Goal: Information Seeking & Learning: Learn about a topic

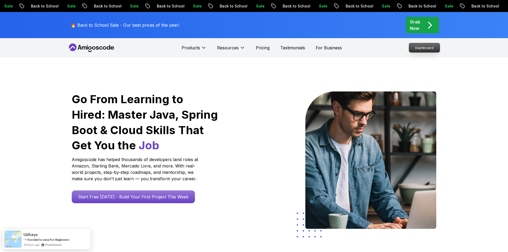
click at [416, 49] on p "Dashboard" at bounding box center [424, 47] width 31 height 9
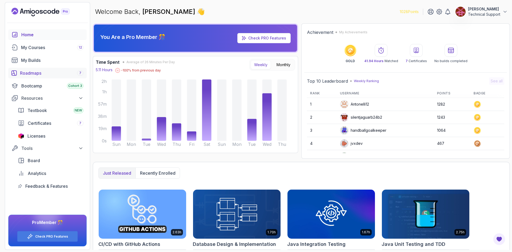
click at [47, 75] on div "Roadmaps 7" at bounding box center [51, 73] width 63 height 6
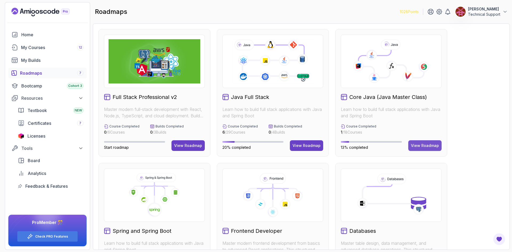
click at [418, 144] on div "View Roadmap" at bounding box center [425, 145] width 28 height 5
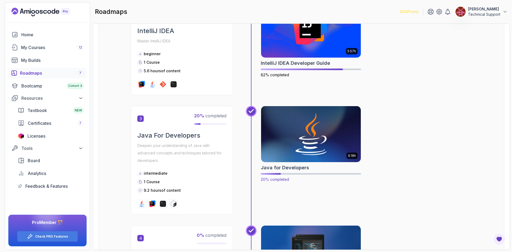
scroll to position [240, 0]
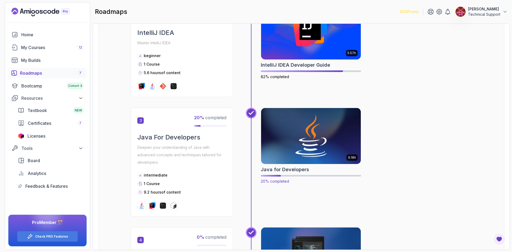
click at [311, 134] on img at bounding box center [311, 136] width 105 height 59
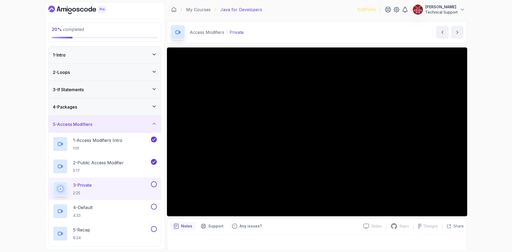
click at [479, 145] on div "20 % completed 1 - Intro 2 - Loops 3 - If Statements 4 - Packages 5 - Access Mo…" at bounding box center [256, 126] width 512 height 252
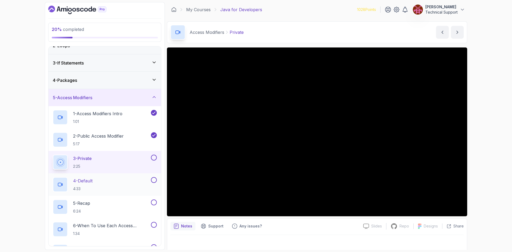
scroll to position [53, 0]
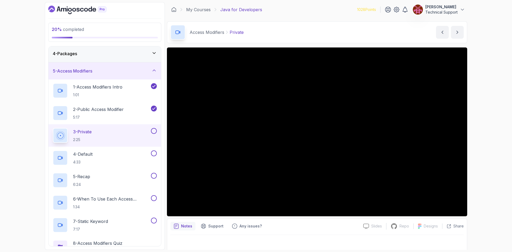
click at [486, 163] on div "20 % completed 1 - Intro 2 - Loops 3 - If Statements 4 - Packages 5 - Access Mo…" at bounding box center [256, 126] width 512 height 252
click at [479, 134] on div "20 % completed 1 - Intro 2 - Loops 3 - If Statements 4 - Packages 5 - Access Mo…" at bounding box center [256, 126] width 512 height 252
click at [477, 132] on div "20 % completed 1 - Intro 2 - Loops 3 - If Statements 4 - Packages 5 - Access Mo…" at bounding box center [256, 126] width 512 height 252
click at [481, 134] on div "20 % completed 1 - Intro 2 - Loops 3 - If Statements 4 - Packages 5 - Access Mo…" at bounding box center [256, 126] width 512 height 252
click at [485, 141] on div "20 % completed 1 - Intro 2 - Loops 3 - If Statements 4 - Packages 5 - Access Mo…" at bounding box center [256, 126] width 512 height 252
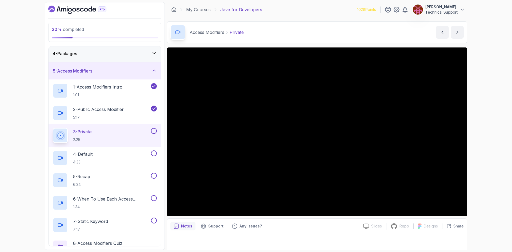
click at [482, 149] on div "20 % completed 1 - Intro 2 - Loops 3 - If Statements 4 - Packages 5 - Access Mo…" at bounding box center [256, 126] width 512 height 252
click at [484, 130] on div "20 % completed 1 - Intro 2 - Loops 3 - If Statements 4 - Packages 5 - Access Mo…" at bounding box center [256, 126] width 512 height 252
click at [485, 131] on div "20 % completed 1 - Intro 2 - Loops 3 - If Statements 4 - Packages 5 - Access Mo…" at bounding box center [256, 126] width 512 height 252
click at [481, 133] on div "20 % completed 1 - Intro 2 - Loops 3 - If Statements 4 - Packages 5 - Access Mo…" at bounding box center [256, 126] width 512 height 252
click at [494, 154] on div "20 % completed 1 - Intro 2 - Loops 3 - If Statements 4 - Packages 5 - Access Mo…" at bounding box center [256, 126] width 512 height 252
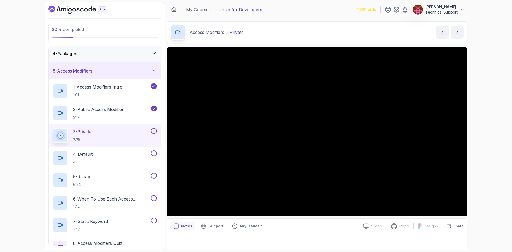
click at [490, 132] on div "20 % completed 1 - Intro 2 - Loops 3 - If Statements 4 - Packages 5 - Access Mo…" at bounding box center [256, 126] width 512 height 252
click at [486, 118] on div "20 % completed 1 - Intro 2 - Loops 3 - If Statements 4 - Packages 5 - Access Mo…" at bounding box center [256, 126] width 512 height 252
click at [481, 119] on div "20 % completed 1 - Intro 2 - Loops 3 - If Statements 4 - Packages 5 - Access Mo…" at bounding box center [256, 126] width 512 height 252
click at [482, 129] on div "20 % completed 1 - Intro 2 - Loops 3 - If Statements 4 - Packages 5 - Access Mo…" at bounding box center [256, 126] width 512 height 252
click at [475, 129] on div "20 % completed 1 - Intro 2 - Loops 3 - If Statements 4 - Packages 5 - Access Mo…" at bounding box center [256, 126] width 512 height 252
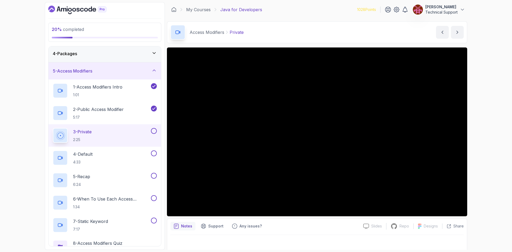
click at [473, 132] on div "20 % completed 1 - Intro 2 - Loops 3 - If Statements 4 - Packages 5 - Access Mo…" at bounding box center [256, 126] width 512 height 252
click at [471, 132] on div "20 % completed 1 - Intro 2 - Loops 3 - If Statements 4 - Packages 5 - Access Mo…" at bounding box center [256, 126] width 512 height 252
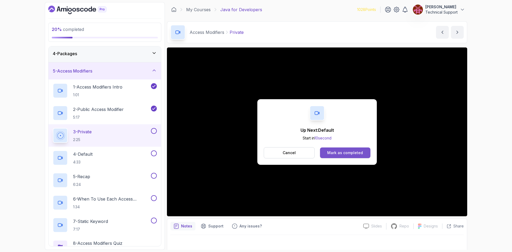
click at [362, 153] on div "Mark as completed" at bounding box center [345, 152] width 36 height 5
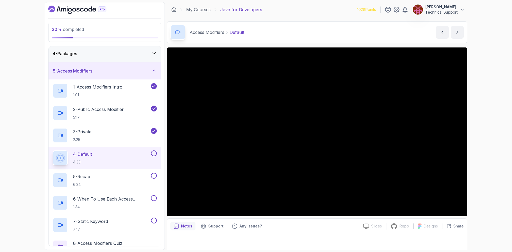
click at [490, 156] on div "20 % completed 1 - Intro 2 - Loops 3 - If Statements 4 - Packages 5 - Access Mo…" at bounding box center [256, 126] width 512 height 252
click at [478, 146] on div "20 % completed 1 - Intro 2 - Loops 3 - If Statements 4 - Packages 5 - Access Mo…" at bounding box center [256, 126] width 512 height 252
click at [477, 146] on div "20 % completed 1 - Intro 2 - Loops 3 - If Statements 4 - Packages 5 - Access Mo…" at bounding box center [256, 126] width 512 height 252
click at [475, 146] on div "20 % completed 1 - Intro 2 - Loops 3 - If Statements 4 - Packages 5 - Access Mo…" at bounding box center [256, 126] width 512 height 252
click at [475, 123] on div "20 % completed 1 - Intro 2 - Loops 3 - If Statements 4 - Packages 5 - Access Mo…" at bounding box center [256, 126] width 512 height 252
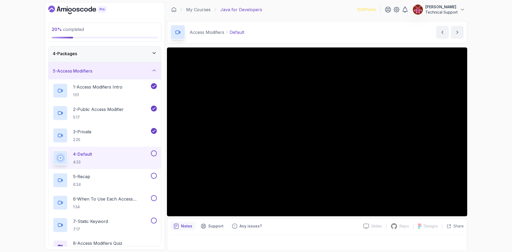
click at [479, 125] on div "20 % completed 1 - Intro 2 - Loops 3 - If Statements 4 - Packages 5 - Access Mo…" at bounding box center [256, 126] width 512 height 252
click at [476, 139] on div "20 % completed 1 - Intro 2 - Loops 3 - If Statements 4 - Packages 5 - Access Mo…" at bounding box center [256, 126] width 512 height 252
drag, startPoint x: 469, startPoint y: 138, endPoint x: 492, endPoint y: 148, distance: 25.5
click at [492, 148] on div "20 % completed 1 - Intro 2 - Loops 3 - If Statements 4 - Packages 5 - Access Mo…" at bounding box center [256, 126] width 512 height 252
drag, startPoint x: 470, startPoint y: 143, endPoint x: 493, endPoint y: 158, distance: 26.9
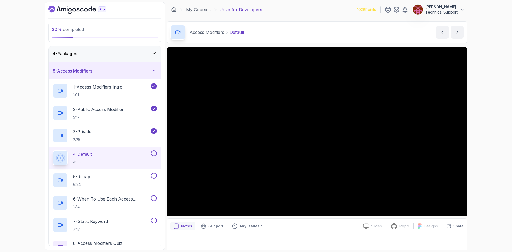
click at [492, 158] on div "20 % completed 1 - Intro 2 - Loops 3 - If Statements 4 - Packages 5 - Access Mo…" at bounding box center [256, 126] width 512 height 252
drag, startPoint x: 477, startPoint y: 147, endPoint x: 480, endPoint y: 150, distance: 4.5
click at [480, 150] on div "20 % completed 1 - Intro 2 - Loops 3 - If Statements 4 - Packages 5 - Access Mo…" at bounding box center [256, 126] width 512 height 252
drag, startPoint x: 467, startPoint y: 145, endPoint x: 476, endPoint y: 152, distance: 11.5
click at [476, 152] on div "20 % completed 1 - Intro 2 - Loops 3 - If Statements 4 - Packages 5 - Access Mo…" at bounding box center [256, 126] width 512 height 252
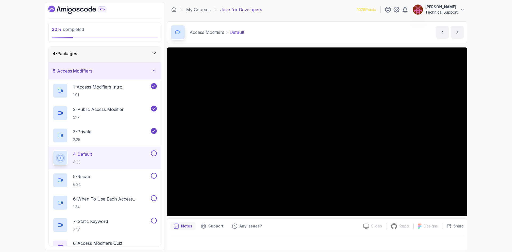
drag, startPoint x: 467, startPoint y: 148, endPoint x: 480, endPoint y: 151, distance: 13.3
click at [481, 152] on div "20 % completed 1 - Intro 2 - Loops 3 - If Statements 4 - Packages 5 - Access Mo…" at bounding box center [256, 126] width 512 height 252
drag, startPoint x: 467, startPoint y: 147, endPoint x: 484, endPoint y: 150, distance: 16.9
click at [484, 150] on div "20 % completed 1 - Intro 2 - Loops 3 - If Statements 4 - Packages 5 - Access Mo…" at bounding box center [256, 126] width 512 height 252
drag, startPoint x: 467, startPoint y: 150, endPoint x: 477, endPoint y: 143, distance: 11.5
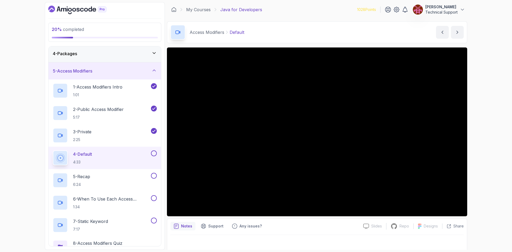
click at [477, 143] on div "20 % completed 1 - Intro 2 - Loops 3 - If Statements 4 - Packages 5 - Access Mo…" at bounding box center [256, 126] width 512 height 252
drag, startPoint x: 467, startPoint y: 142, endPoint x: 481, endPoint y: 144, distance: 14.3
click at [481, 144] on div "20 % completed 1 - Intro 2 - Loops 3 - If Statements 4 - Packages 5 - Access Mo…" at bounding box center [256, 126] width 512 height 252
click at [484, 160] on div "20 % completed 1 - Intro 2 - Loops 3 - If Statements 4 - Packages 5 - Access Mo…" at bounding box center [256, 126] width 512 height 252
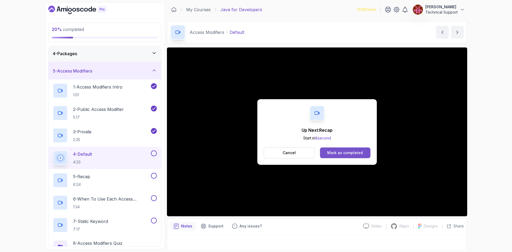
click at [365, 152] on button "Mark as completed" at bounding box center [345, 153] width 50 height 11
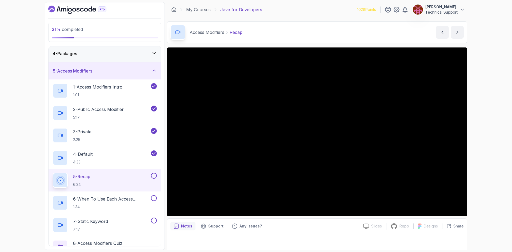
click at [474, 145] on div "21 % completed 1 - Intro 2 - Loops 3 - If Statements 4 - Packages 5 - Access Mo…" at bounding box center [256, 126] width 512 height 252
click at [479, 140] on div "21 % completed 1 - Intro 2 - Loops 3 - If Statements 4 - Packages 5 - Access Mo…" at bounding box center [256, 126] width 512 height 252
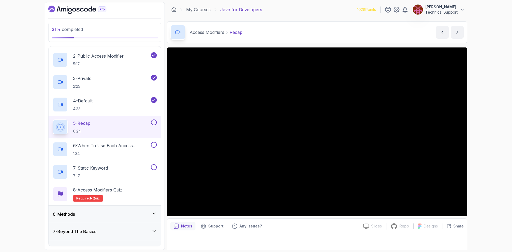
scroll to position [80, 0]
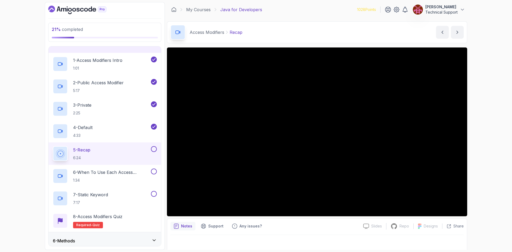
click at [494, 140] on div "21 % completed 1 - Intro 2 - Loops 3 - If Statements 4 - Packages 5 - Access Mo…" at bounding box center [256, 126] width 512 height 252
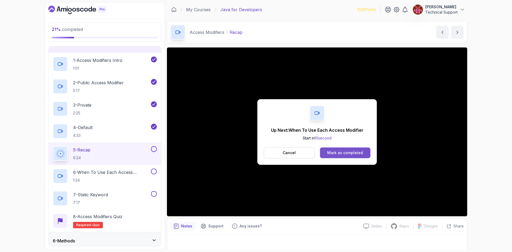
click at [353, 153] on div "Mark as completed" at bounding box center [345, 152] width 36 height 5
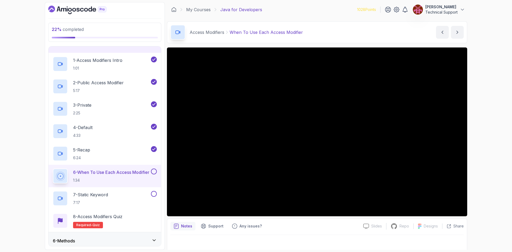
click at [483, 137] on div "22 % completed 1 - Intro 2 - Loops 3 - If Statements 4 - Packages 5 - Access Mo…" at bounding box center [256, 126] width 512 height 252
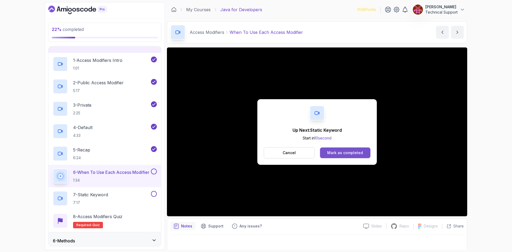
click at [340, 158] on button "Mark as completed" at bounding box center [345, 153] width 50 height 11
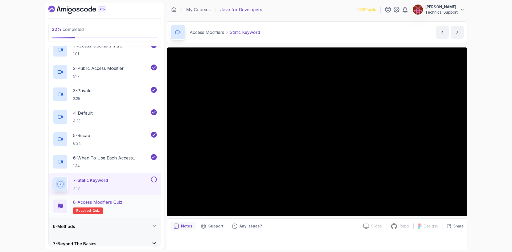
scroll to position [107, 0]
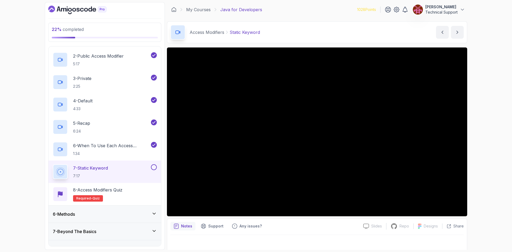
click at [131, 213] on div "6 - Methods" at bounding box center [105, 214] width 104 height 6
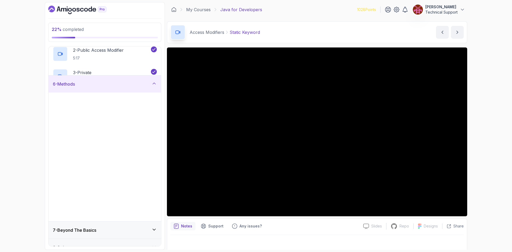
scroll to position [93, 0]
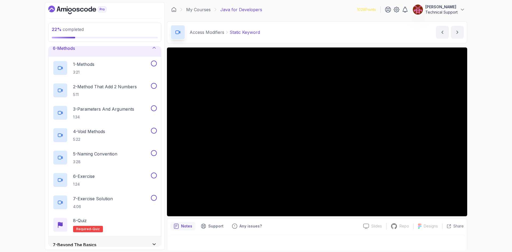
click at [117, 50] on div "6 - Methods" at bounding box center [105, 48] width 104 height 6
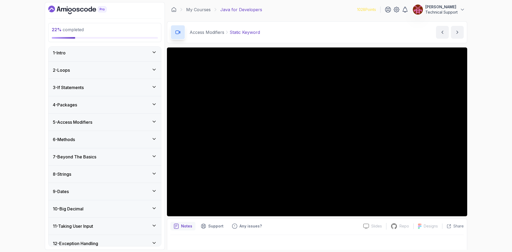
scroll to position [0, 0]
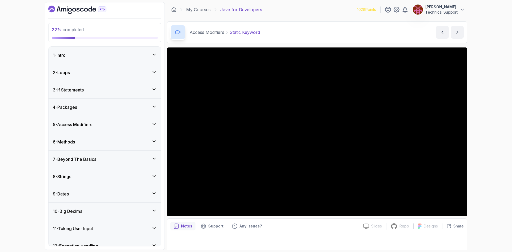
click at [90, 127] on h3 "5 - Access Modifiers" at bounding box center [72, 124] width 39 height 6
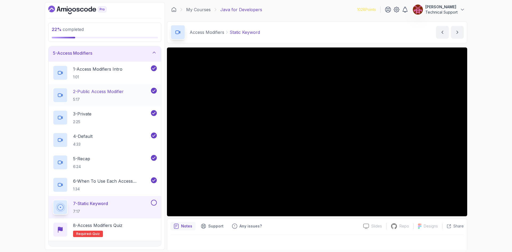
scroll to position [80, 0]
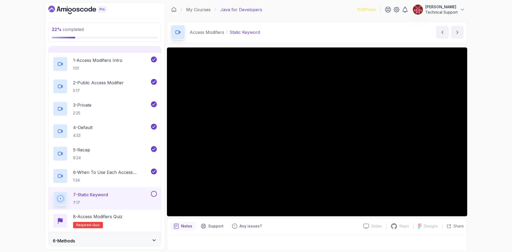
click at [484, 137] on div "22 % completed 1 - Intro 2 - Loops 3 - If Statements 4 - Packages 5 - Access Mo…" at bounding box center [256, 126] width 512 height 252
click at [480, 141] on div "22 % completed 1 - Intro 2 - Loops 3 - If Statements 4 - Packages 5 - Access Mo…" at bounding box center [256, 126] width 512 height 252
click at [476, 133] on div "22 % completed 1 - Intro 2 - Loops 3 - If Statements 4 - Packages 5 - Access Mo…" at bounding box center [256, 126] width 512 height 252
click at [493, 138] on div "22 % completed 1 - Intro 2 - Loops 3 - If Statements 4 - Packages 5 - Access Mo…" at bounding box center [256, 126] width 512 height 252
click at [483, 138] on div "22 % completed 1 - Intro 2 - Loops 3 - If Statements 4 - Packages 5 - Access Mo…" at bounding box center [256, 126] width 512 height 252
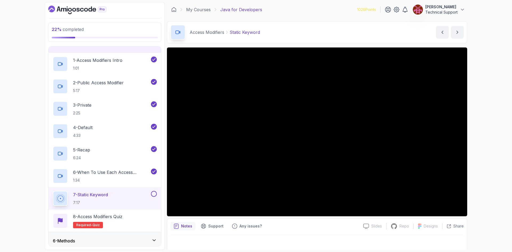
click at [479, 137] on div "22 % completed 1 - Intro 2 - Loops 3 - If Statements 4 - Packages 5 - Access Mo…" at bounding box center [256, 126] width 512 height 252
click at [479, 136] on div "22 % completed 1 - Intro 2 - Loops 3 - If Statements 4 - Packages 5 - Access Mo…" at bounding box center [256, 126] width 512 height 252
click at [479, 137] on div "22 % completed 1 - Intro 2 - Loops 3 - If Statements 4 - Packages 5 - Access Mo…" at bounding box center [256, 126] width 512 height 252
click at [479, 136] on div "22 % completed 1 - Intro 2 - Loops 3 - If Statements 4 - Packages 5 - Access Mo…" at bounding box center [256, 126] width 512 height 252
click at [485, 143] on div "22 % completed 1 - Intro 2 - Loops 3 - If Statements 4 - Packages 5 - Access Mo…" at bounding box center [256, 126] width 512 height 252
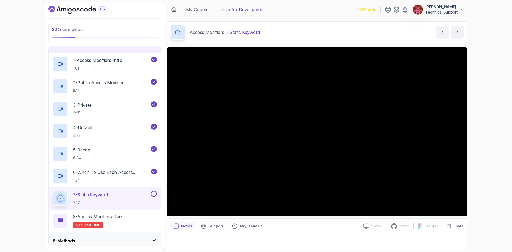
click at [475, 146] on div "22 % completed 1 - Intro 2 - Loops 3 - If Statements 4 - Packages 5 - Access Mo…" at bounding box center [256, 126] width 512 height 252
click at [488, 152] on div "22 % completed 1 - Intro 2 - Loops 3 - If Statements 4 - Packages 5 - Access Mo…" at bounding box center [256, 126] width 512 height 252
click at [479, 139] on div "22 % completed 1 - Intro 2 - Loops 3 - If Statements 4 - Packages 5 - Access Mo…" at bounding box center [256, 126] width 512 height 252
click at [478, 138] on div "22 % completed 1 - Intro 2 - Loops 3 - If Statements 4 - Packages 5 - Access Mo…" at bounding box center [256, 126] width 512 height 252
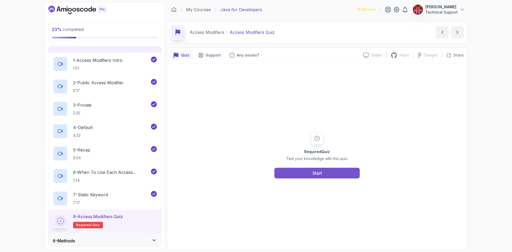
click at [320, 174] on div "Start" at bounding box center [317, 173] width 9 height 6
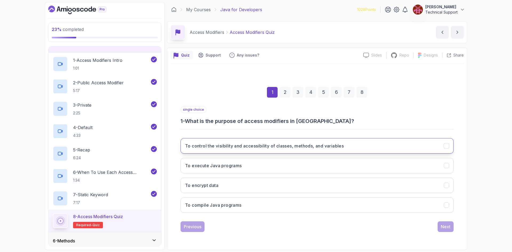
click at [257, 147] on h3 "To control the visibility and accessibility of classes, methods, and variables" at bounding box center [264, 146] width 159 height 6
click at [444, 226] on div "Next" at bounding box center [446, 227] width 10 height 6
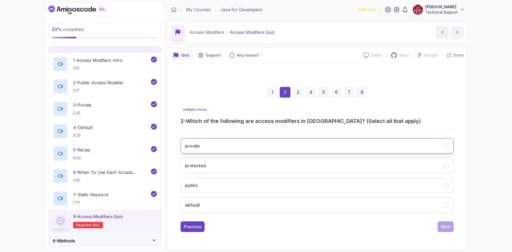
click at [235, 149] on button "private" at bounding box center [317, 145] width 273 height 15
click at [226, 164] on button "protected" at bounding box center [317, 165] width 273 height 15
drag, startPoint x: 221, startPoint y: 181, endPoint x: 239, endPoint y: 195, distance: 22.8
click at [221, 181] on button "public" at bounding box center [317, 185] width 273 height 15
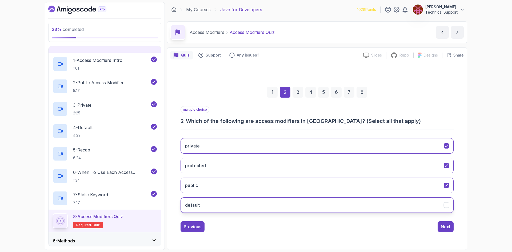
drag, startPoint x: 249, startPoint y: 202, endPoint x: 253, endPoint y: 203, distance: 3.6
click at [250, 202] on button "default" at bounding box center [317, 204] width 273 height 15
click at [443, 224] on div "Next" at bounding box center [446, 227] width 10 height 6
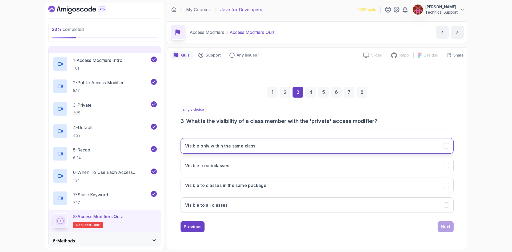
click at [230, 149] on button "Visible only within the same class" at bounding box center [317, 145] width 273 height 15
click at [446, 228] on div "Next" at bounding box center [446, 227] width 10 height 6
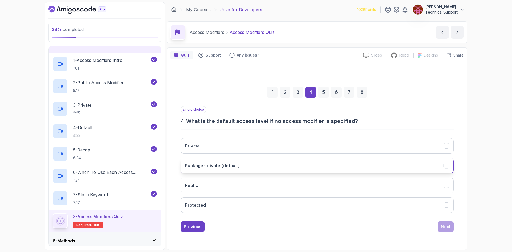
click at [222, 170] on button "Package-private (default)" at bounding box center [317, 165] width 273 height 15
click at [442, 226] on div "Next" at bounding box center [446, 227] width 10 height 6
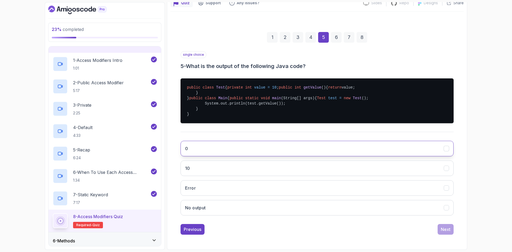
scroll to position [84, 0]
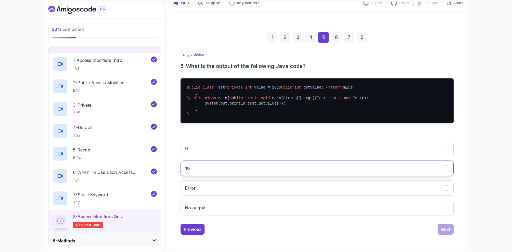
click at [238, 166] on button "10" at bounding box center [317, 168] width 273 height 15
click at [444, 227] on div "Next" at bounding box center [446, 229] width 10 height 6
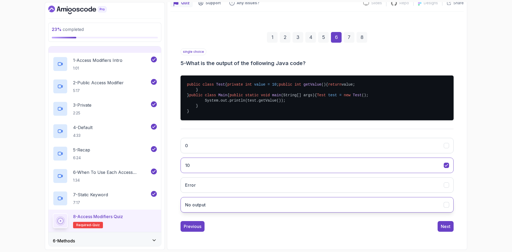
scroll to position [0, 0]
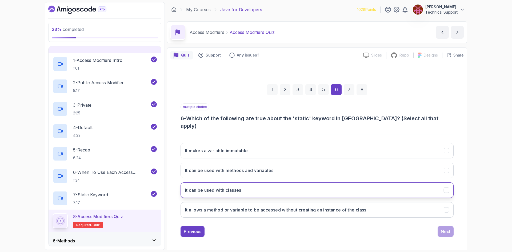
click at [251, 187] on button "It can be used with classes" at bounding box center [317, 189] width 273 height 15
click at [252, 172] on button "It can be used with methods and variables" at bounding box center [317, 170] width 273 height 15
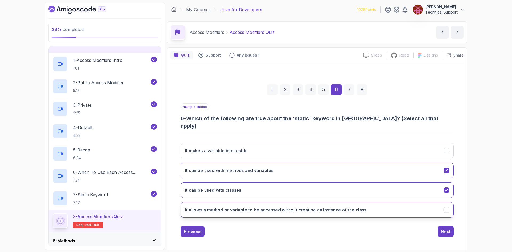
drag, startPoint x: 272, startPoint y: 207, endPoint x: 279, endPoint y: 206, distance: 6.4
click at [272, 207] on h3 "It allows a method or variable to be accessed without creating an instance of t…" at bounding box center [275, 210] width 181 height 6
click at [438, 226] on button "Next" at bounding box center [446, 231] width 16 height 11
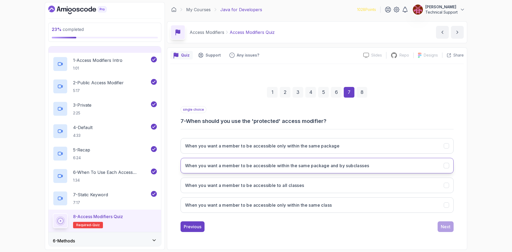
click at [347, 169] on h3 "When you want a member to be accessible within the same package and by subclass…" at bounding box center [277, 165] width 184 height 6
click at [441, 227] on button "Next" at bounding box center [446, 226] width 16 height 11
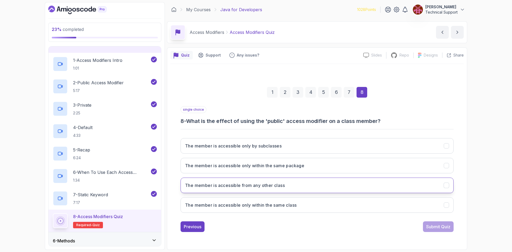
click at [271, 190] on button "The member is accessible from any other class" at bounding box center [317, 185] width 273 height 15
click at [438, 230] on button "Submit Quiz" at bounding box center [438, 226] width 31 height 11
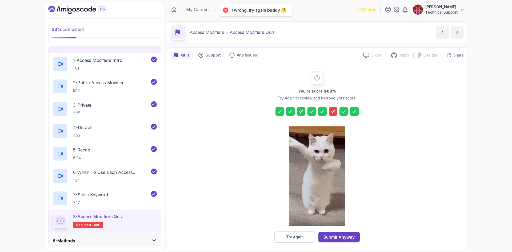
click at [299, 233] on button "Try Again" at bounding box center [295, 237] width 41 height 11
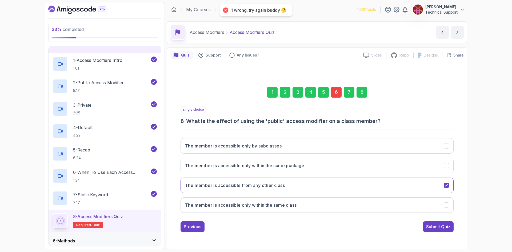
click at [335, 94] on div "6" at bounding box center [336, 92] width 11 height 11
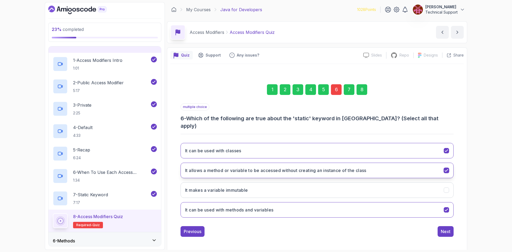
click at [267, 168] on h3 "It allows a method or variable to be accessed without creating an instance of t…" at bounding box center [275, 170] width 181 height 6
click at [438, 228] on div "Previous Next" at bounding box center [317, 231] width 273 height 11
click at [447, 230] on div "Next" at bounding box center [446, 231] width 10 height 6
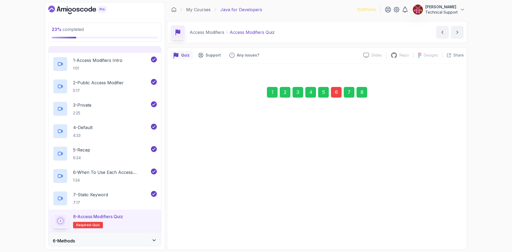
drag, startPoint x: 359, startPoint y: 92, endPoint x: 359, endPoint y: 96, distance: 4.0
click at [359, 92] on div "8" at bounding box center [362, 92] width 11 height 11
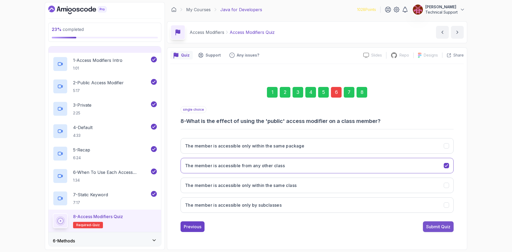
click at [444, 230] on div "Submit Quiz" at bounding box center [438, 227] width 24 height 6
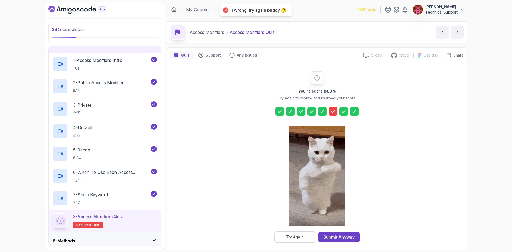
click at [306, 238] on button "Try Again" at bounding box center [295, 237] width 41 height 11
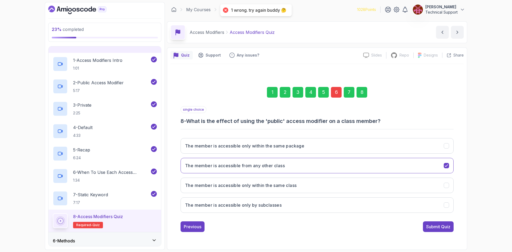
click at [337, 93] on div "6" at bounding box center [336, 92] width 11 height 11
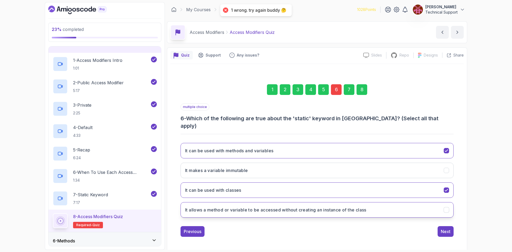
click at [329, 207] on h3 "It allows a method or variable to be accessed without creating an instance of t…" at bounding box center [275, 210] width 181 height 6
click at [278, 186] on button "It can be used with classes" at bounding box center [317, 189] width 273 height 15
click at [272, 185] on button "It can be used with classes" at bounding box center [317, 189] width 273 height 15
click at [442, 228] on div "Next" at bounding box center [446, 231] width 10 height 6
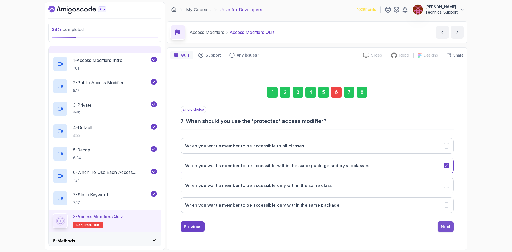
click at [453, 229] on button "Next" at bounding box center [446, 226] width 16 height 11
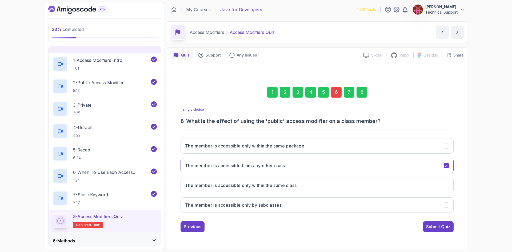
click at [444, 228] on div "Submit Quiz" at bounding box center [438, 227] width 24 height 6
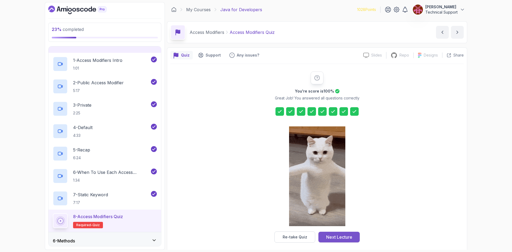
click at [341, 237] on div "Next Lecture" at bounding box center [339, 237] width 26 height 6
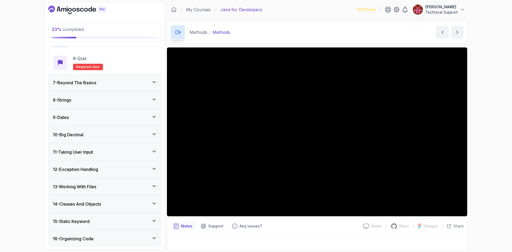
scroll to position [309, 0]
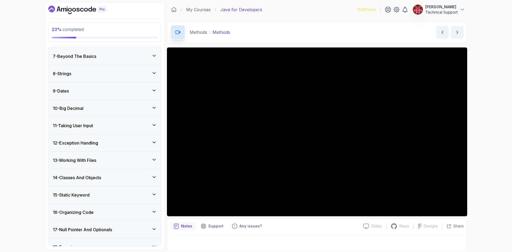
click at [109, 148] on div "12 - Exception Handling" at bounding box center [105, 142] width 113 height 17
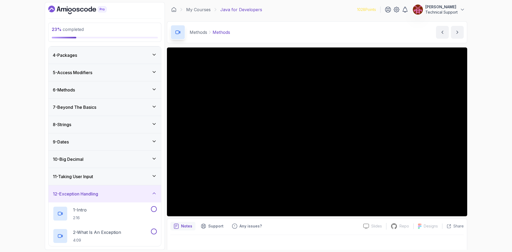
scroll to position [50, 0]
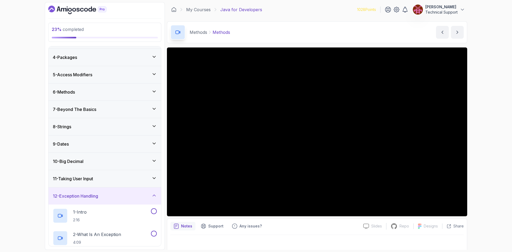
click at [146, 195] on div "12 - Exception Handling" at bounding box center [105, 196] width 104 height 6
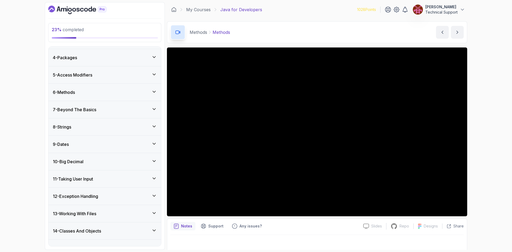
click at [114, 181] on div "11 - Taking User Input" at bounding box center [105, 179] width 104 height 6
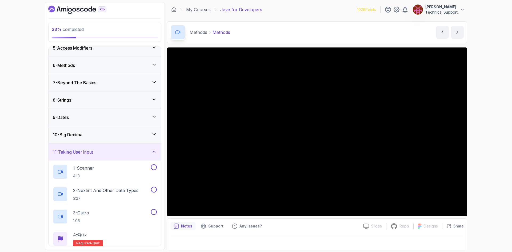
click at [113, 157] on div "11 - Taking User Input" at bounding box center [105, 152] width 113 height 17
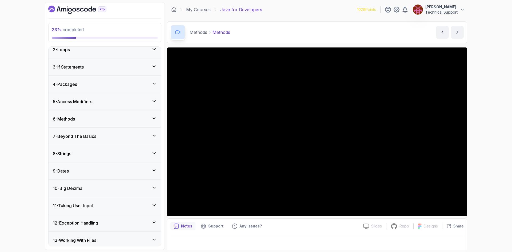
scroll to position [0, 0]
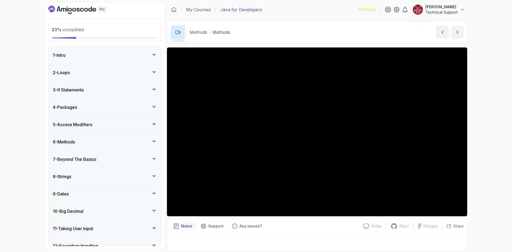
click at [98, 146] on div "6 - Methods" at bounding box center [105, 141] width 113 height 17
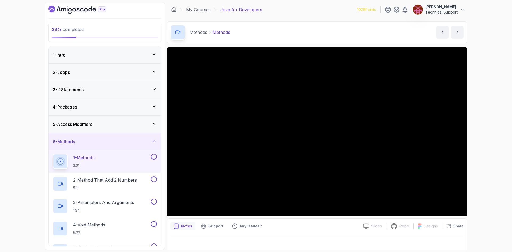
click at [486, 134] on div "23 % completed 1 - Intro 2 - Loops 3 - If Statements 4 - Packages 5 - Access Mo…" at bounding box center [256, 126] width 512 height 252
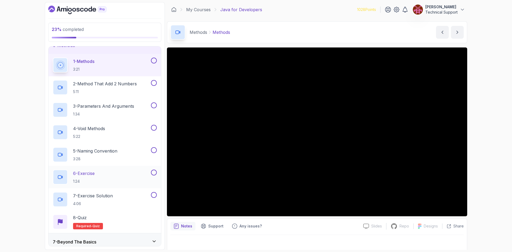
scroll to position [80, 0]
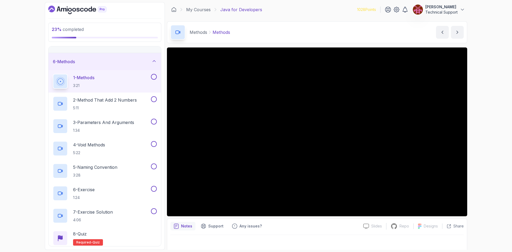
click at [491, 142] on div "23 % completed 1 - Intro 2 - Loops 3 - If Statements 4 - Packages 5 - Access Mo…" at bounding box center [256, 126] width 512 height 252
click at [476, 141] on div "23 % completed 1 - Intro 2 - Loops 3 - If Statements 4 - Packages 5 - Access Mo…" at bounding box center [256, 126] width 512 height 252
click at [472, 138] on div "23 % completed 1 - Intro 2 - Loops 3 - If Statements 4 - Packages 5 - Access Mo…" at bounding box center [256, 126] width 512 height 252
click at [474, 133] on div "23 % completed 1 - Intro 2 - Loops 3 - If Statements 4 - Packages 5 - Access Mo…" at bounding box center [256, 126] width 512 height 252
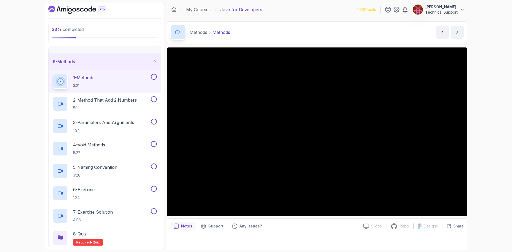
click at [476, 142] on div "23 % completed 1 - Intro 2 - Loops 3 - If Statements 4 - Packages 5 - Access Mo…" at bounding box center [256, 126] width 512 height 252
click at [495, 134] on div "23 % completed 1 - Intro 2 - Loops 3 - If Statements 4 - Packages 5 - Access Mo…" at bounding box center [256, 126] width 512 height 252
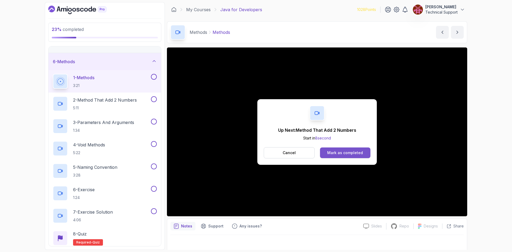
click at [355, 156] on button "Mark as completed" at bounding box center [345, 153] width 50 height 11
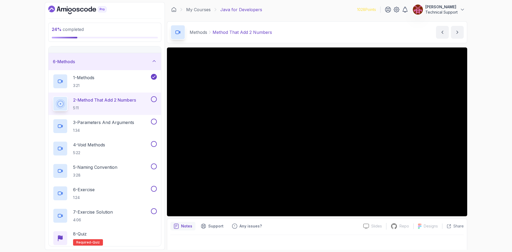
click at [495, 113] on div "24 % completed 1 - Intro 2 - Loops 3 - If Statements 4 - Packages 5 - Access Mo…" at bounding box center [256, 126] width 512 height 252
